Goal: Information Seeking & Learning: Learn about a topic

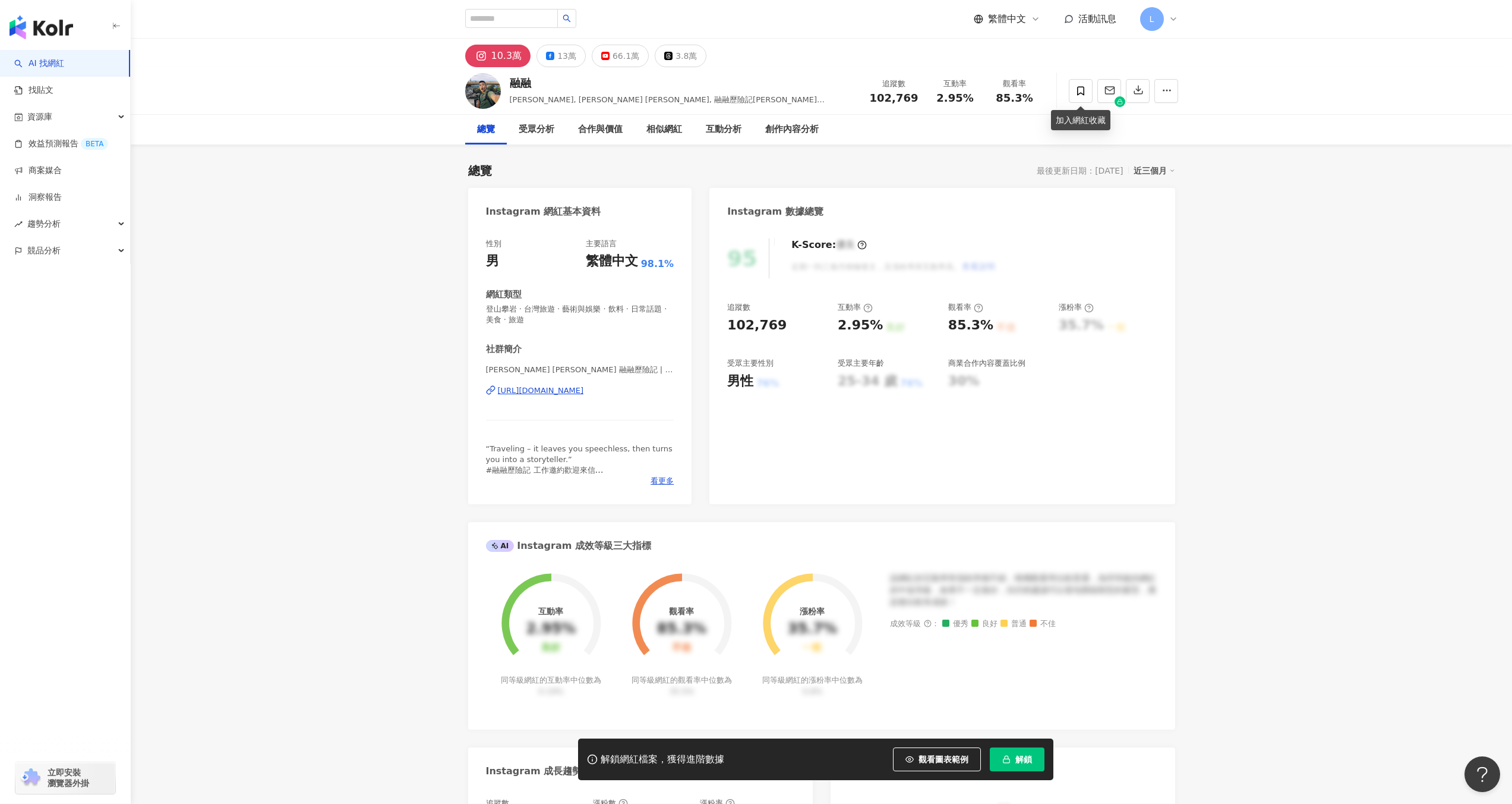
click at [1080, 92] on icon at bounding box center [1081, 91] width 11 height 11
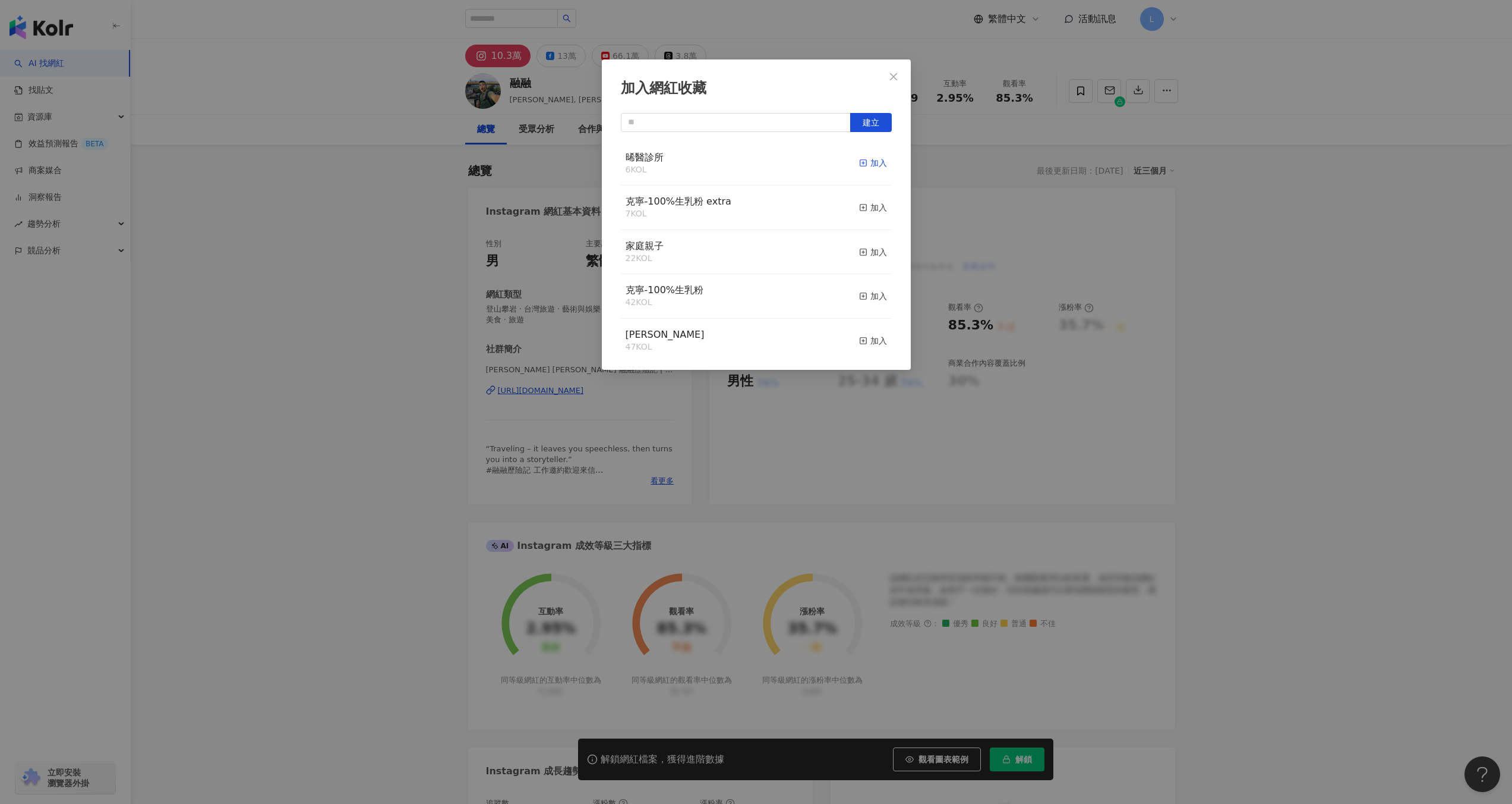
click at [860, 163] on div "加入" at bounding box center [873, 163] width 28 height 13
click at [890, 76] on icon "close" at bounding box center [893, 76] width 10 height 10
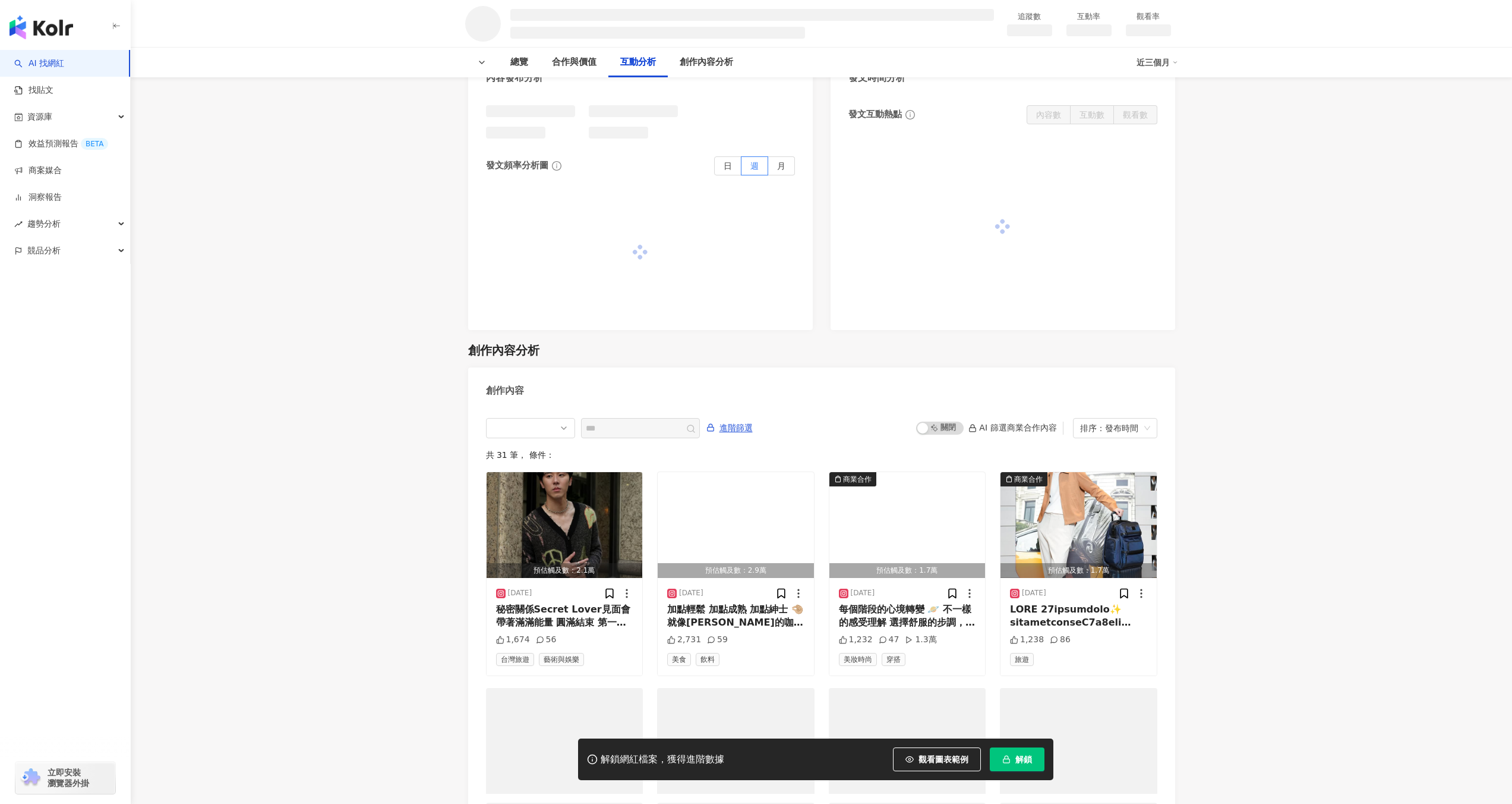
scroll to position [1231, 0]
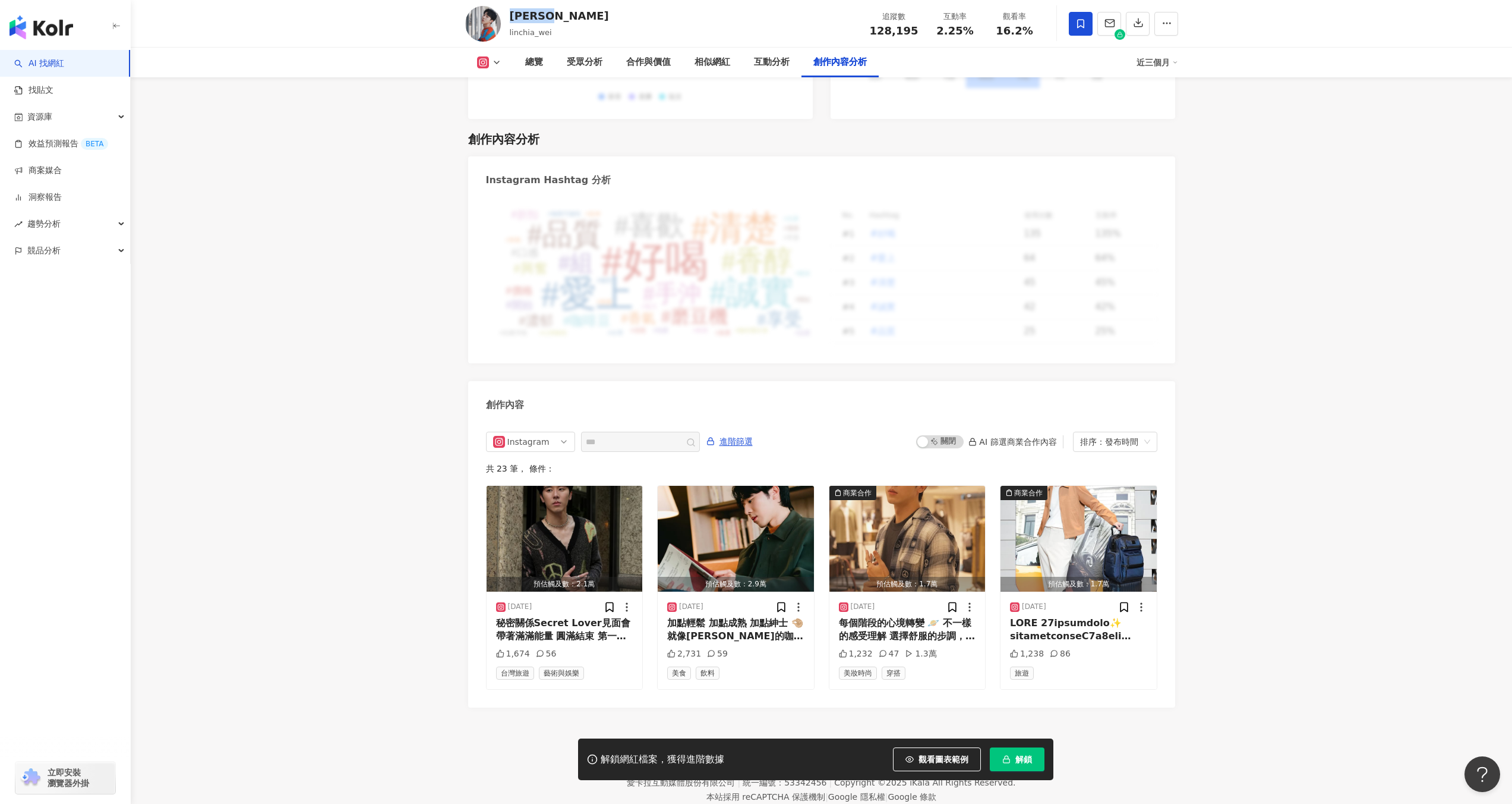
drag, startPoint x: 561, startPoint y: 14, endPoint x: 508, endPoint y: 15, distance: 53.0
click at [508, 15] on div "Wei[PERSON_NAME]linchia_wei 追蹤數 128,195 互動率 2.25% 觀看率 16.2%" at bounding box center [822, 23] width 761 height 47
copy div "[PERSON_NAME]"
